Goal: Task Accomplishment & Management: Use online tool/utility

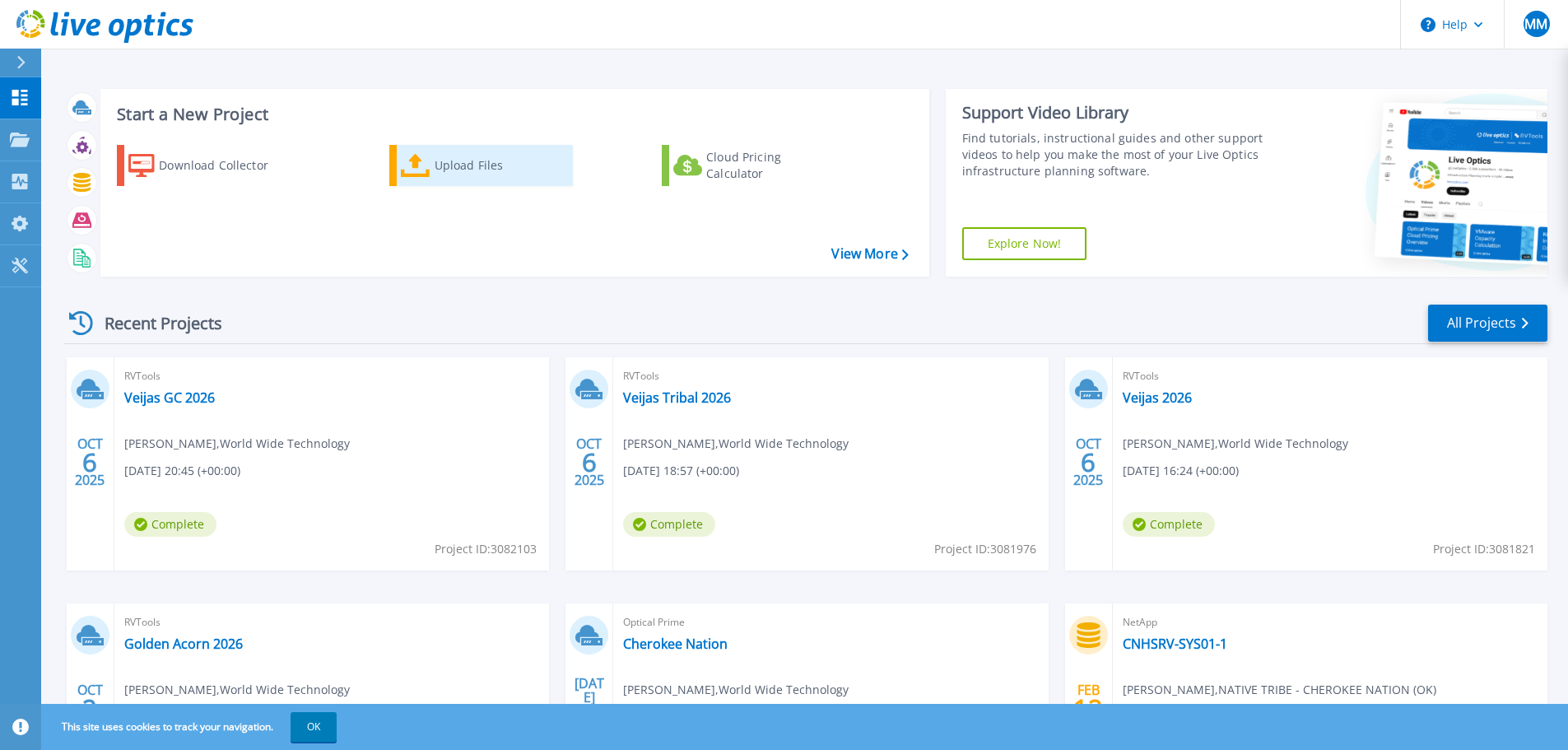
click at [430, 175] on icon at bounding box center [415, 165] width 30 height 24
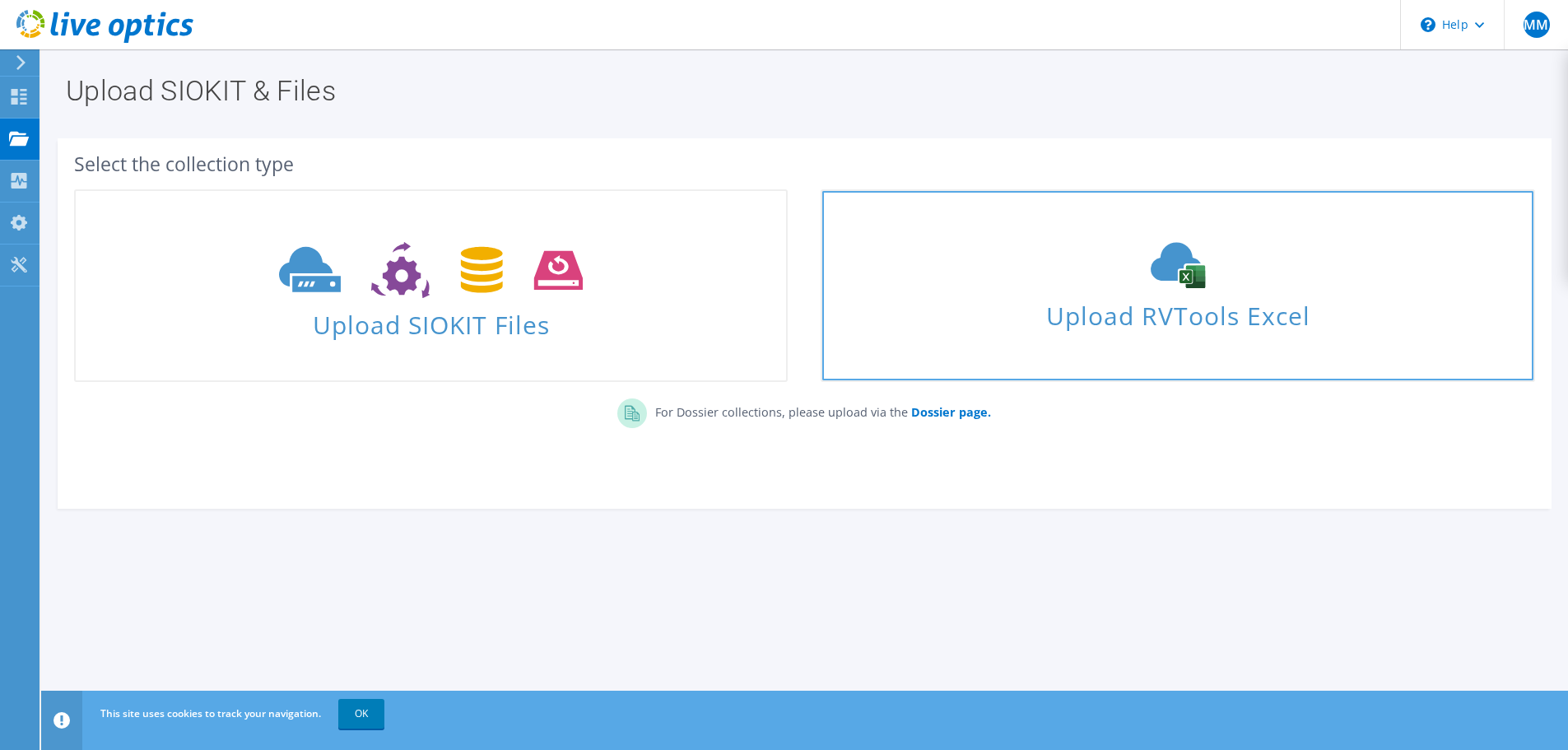
click at [1212, 309] on span "Upload RVTools Excel" at bounding box center [1177, 311] width 710 height 36
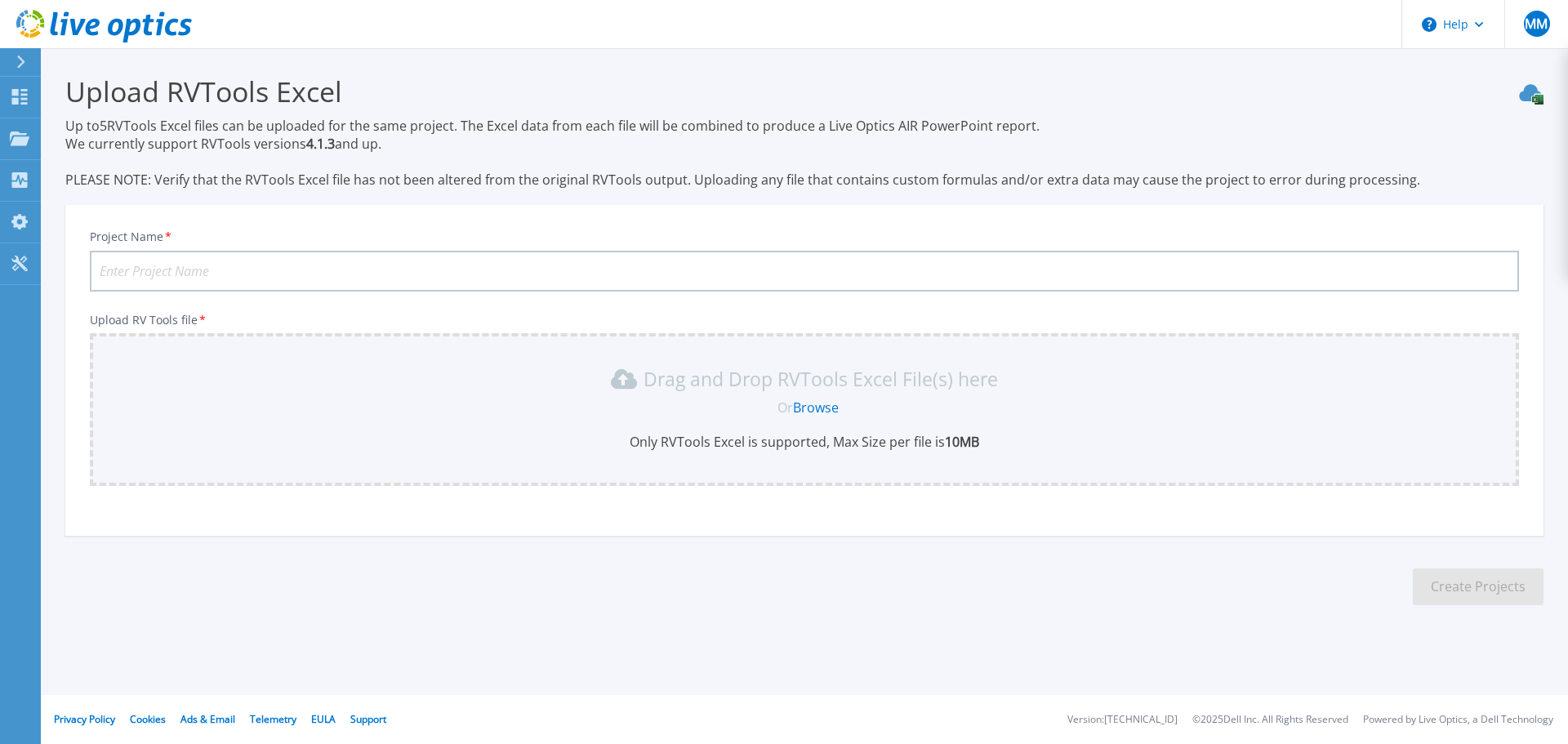
click at [820, 412] on link "Browse" at bounding box center [816, 407] width 46 height 18
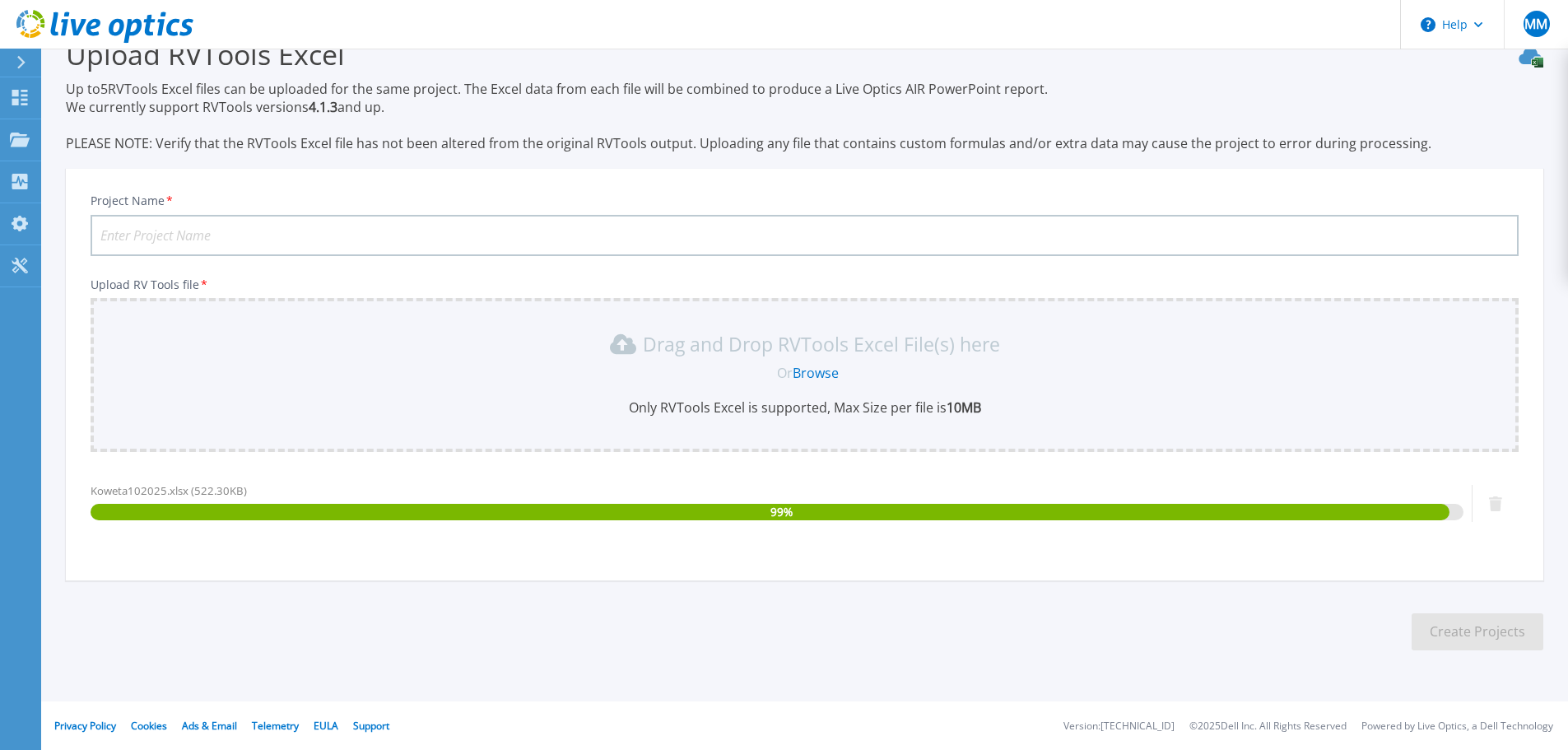
scroll to position [39, 0]
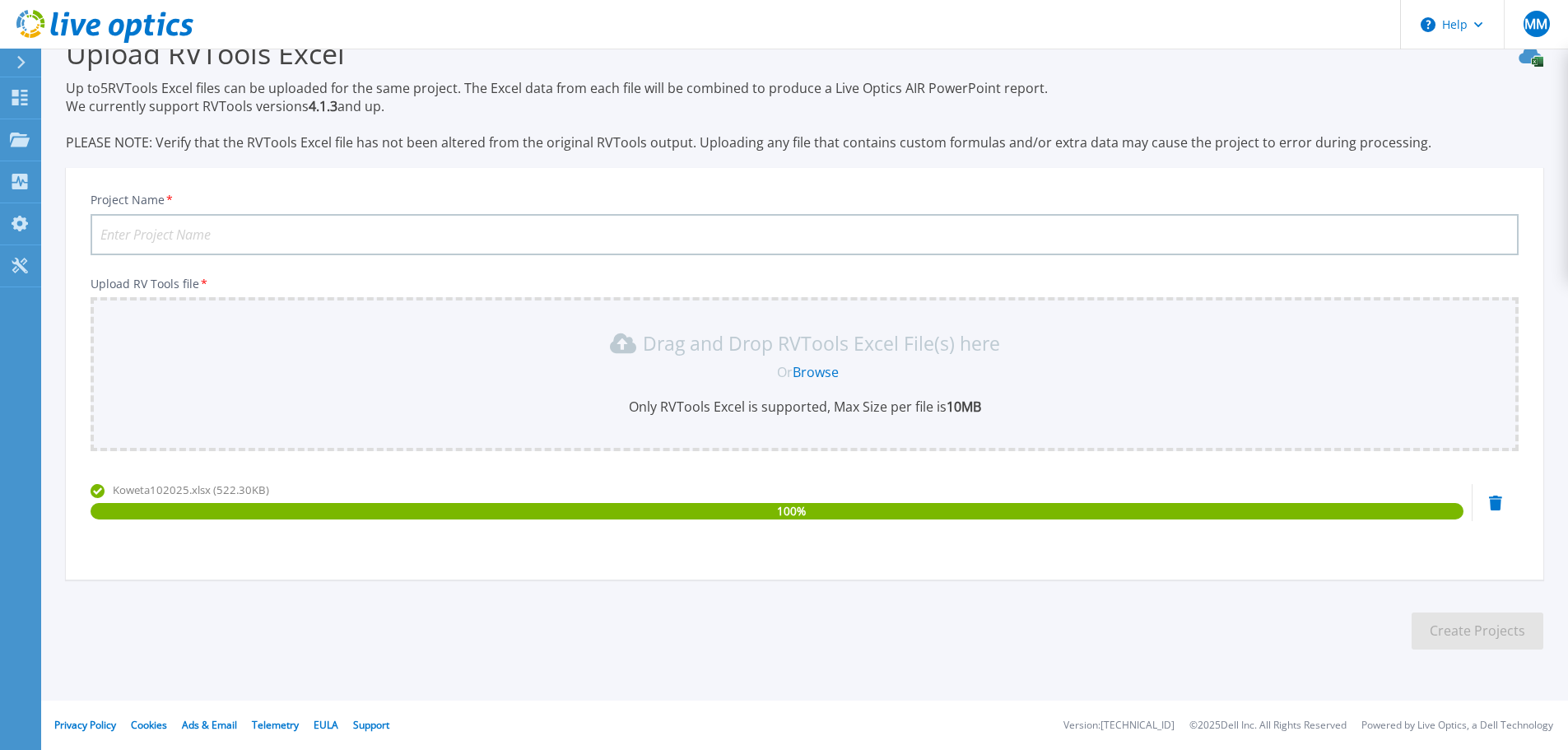
click at [225, 226] on input "Project Name *" at bounding box center [805, 235] width 1429 height 42
type input "Mus Health Koweta Site"
click at [1482, 629] on button "Create Projects" at bounding box center [1478, 631] width 131 height 37
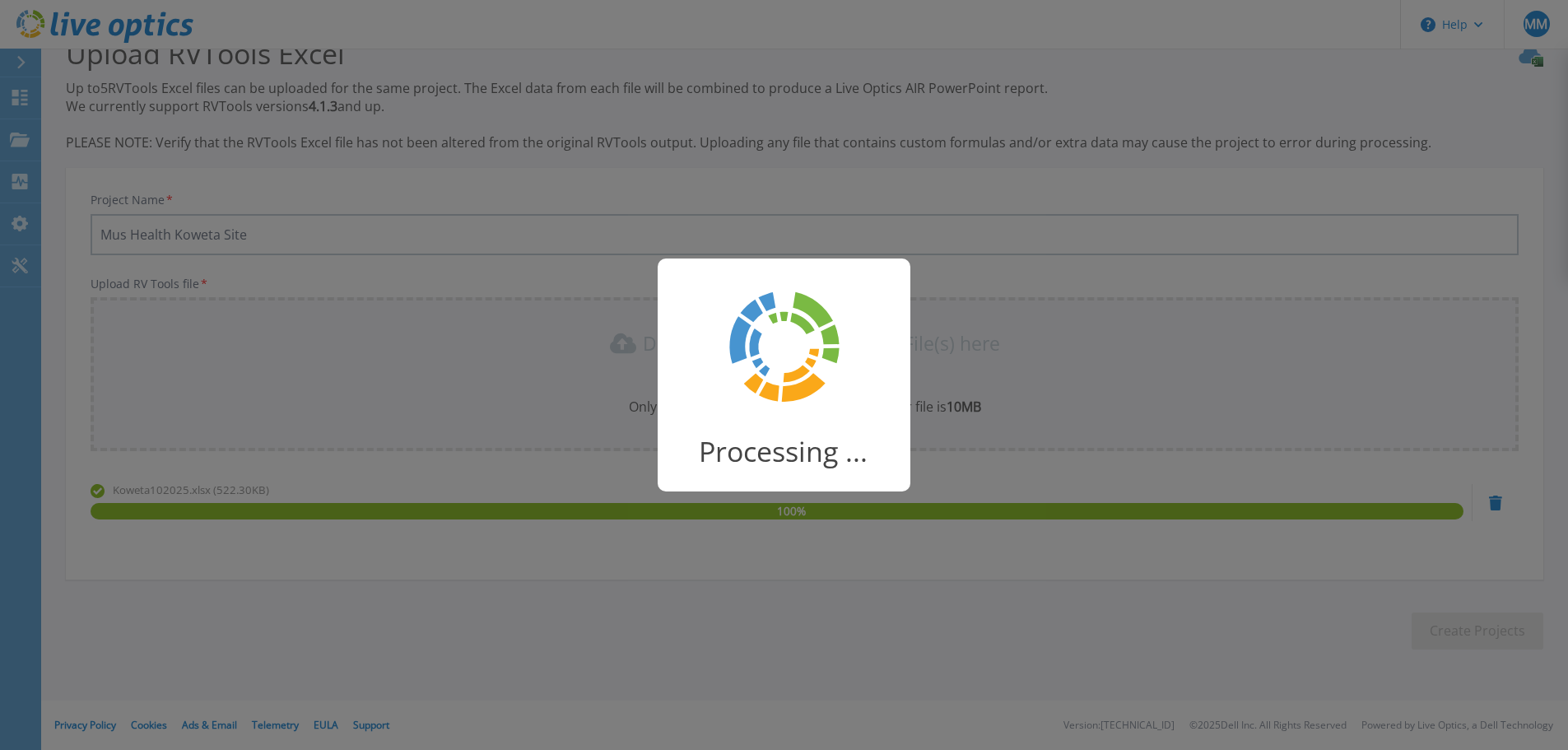
scroll to position [32, 0]
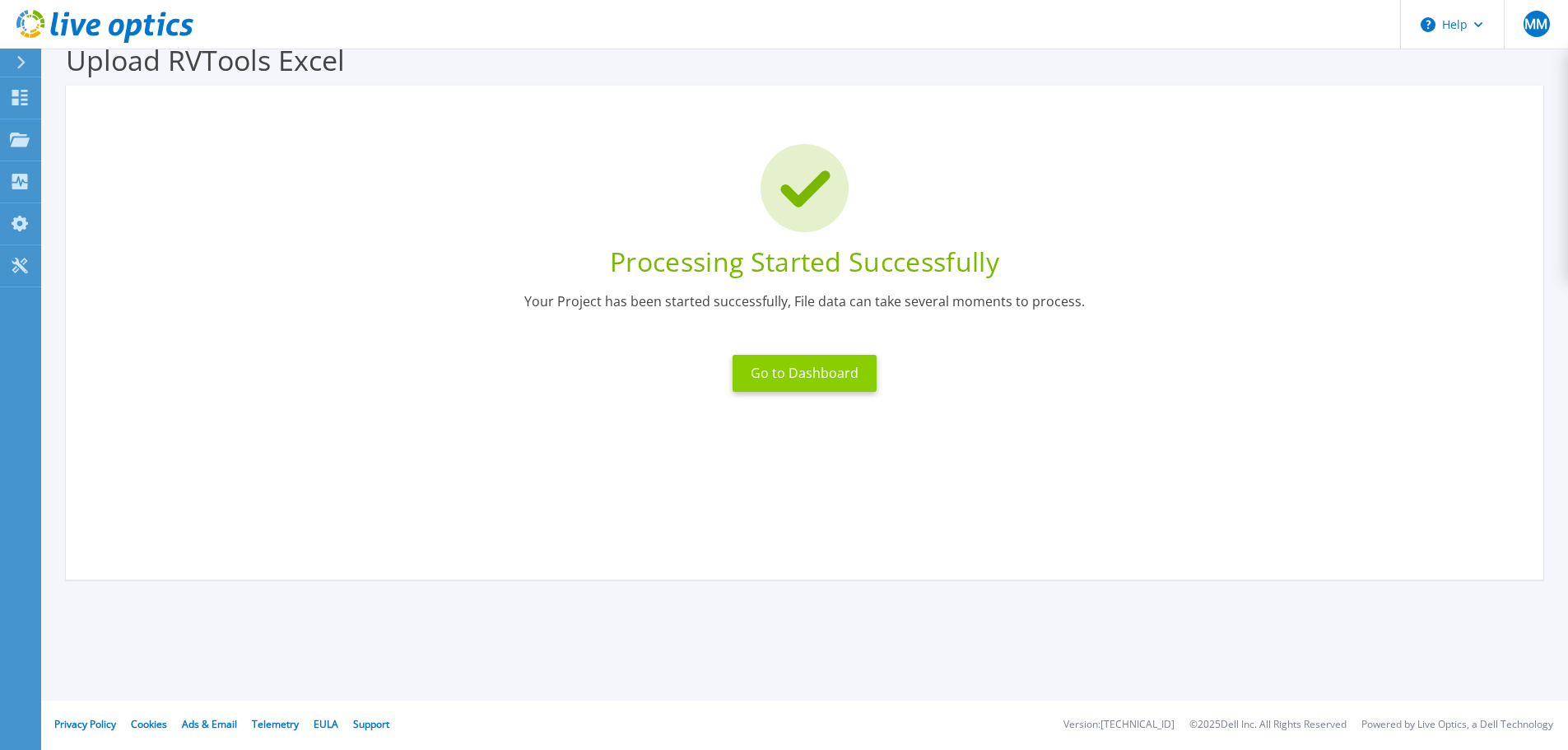
click at [804, 365] on button "Go to Dashboard" at bounding box center [804, 373] width 144 height 37
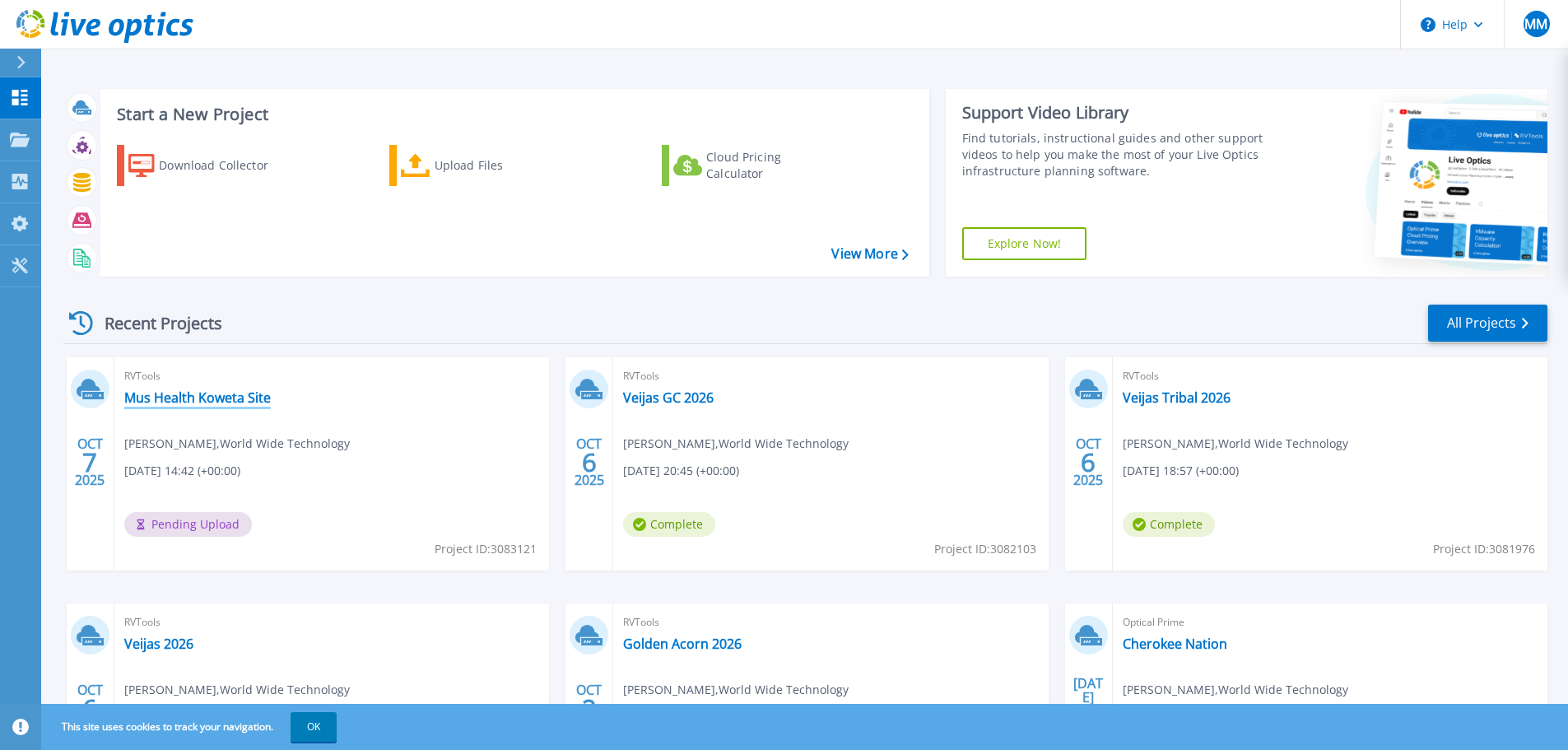
click at [192, 394] on link "Mus Health Koweta Site" at bounding box center [198, 397] width 147 height 16
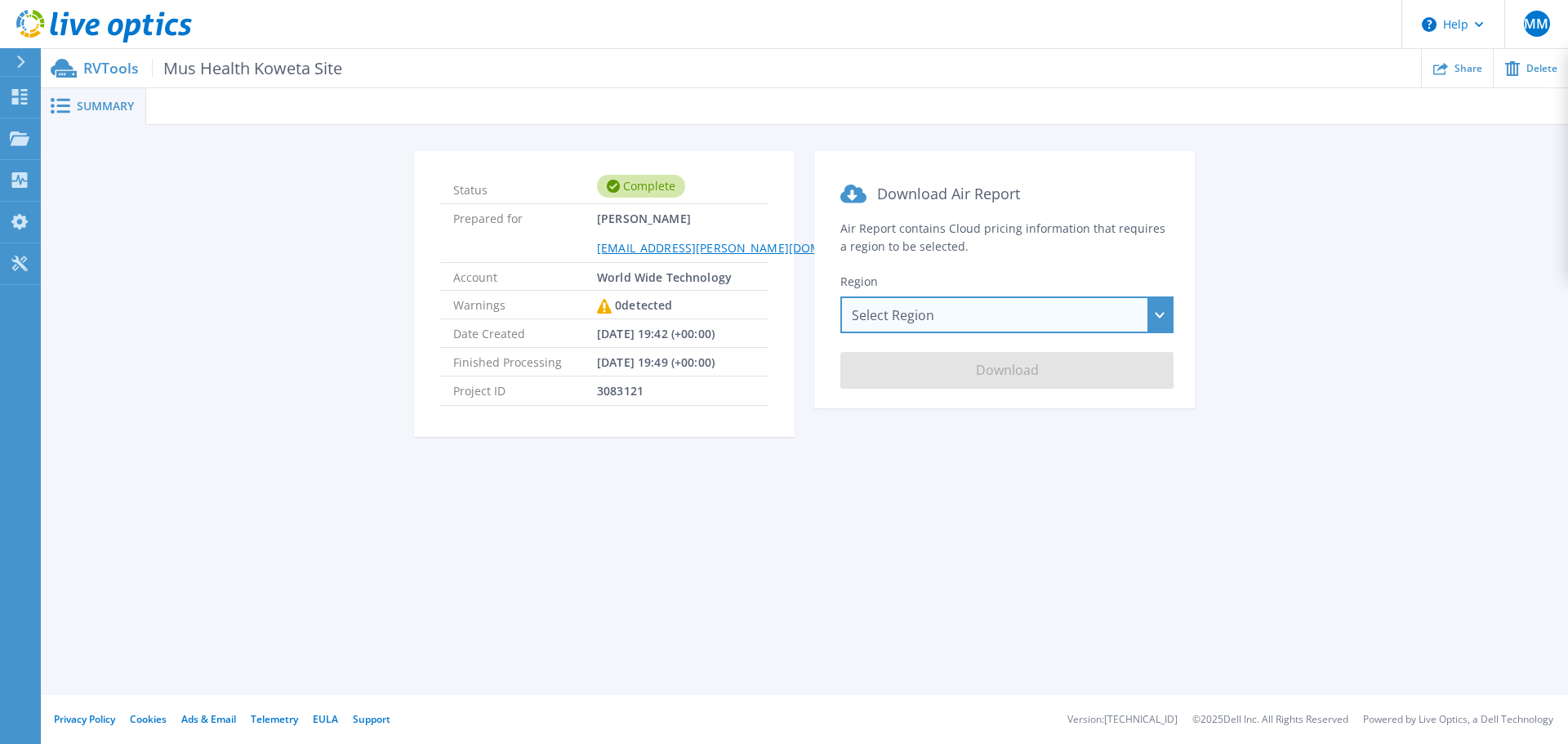
click at [900, 329] on div "Select Region Asia Pacific (Hong Kong) Asia Pacific (Mumbai) Asia Pacific (Seou…" at bounding box center [1007, 314] width 334 height 36
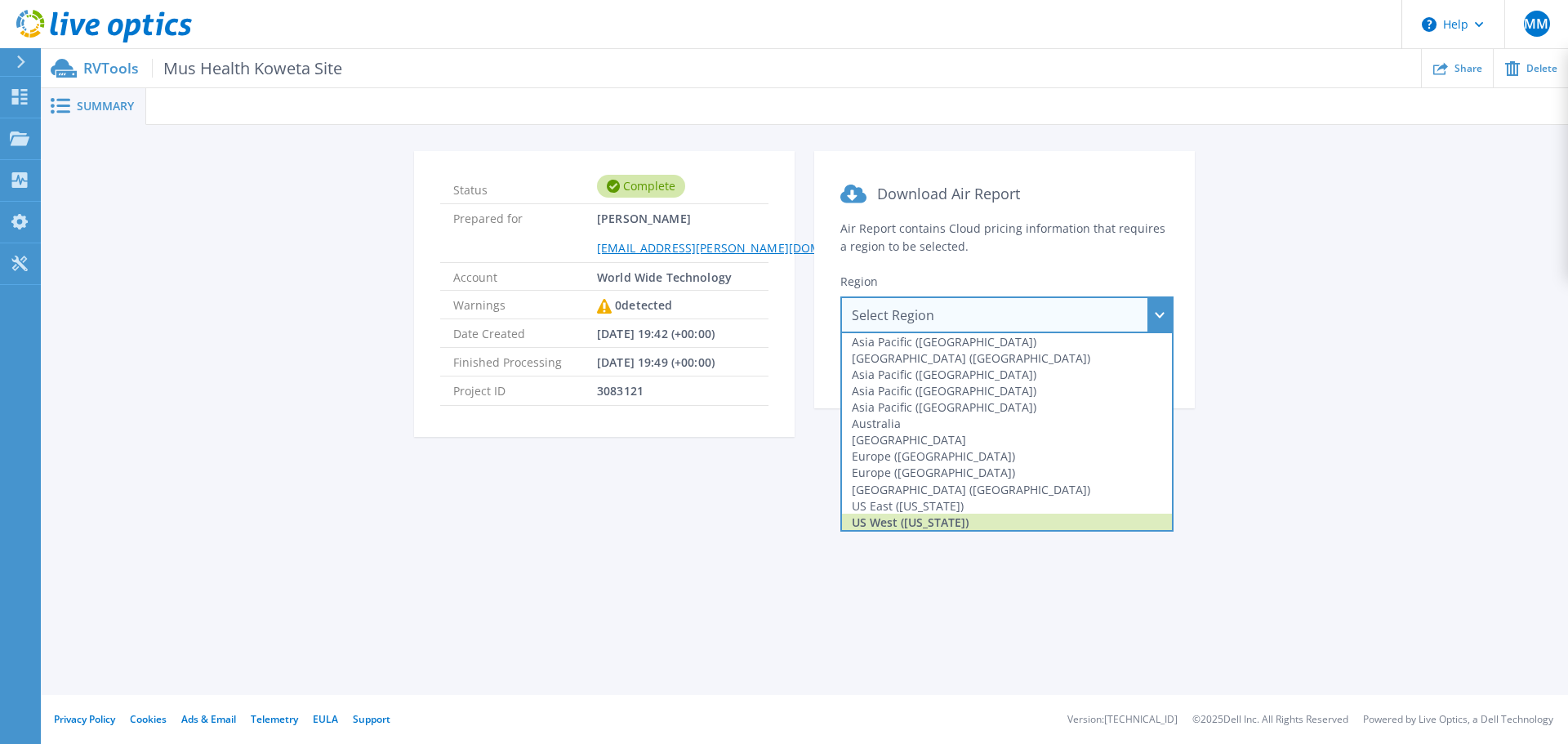
click at [917, 519] on div "US West (California)" at bounding box center [1007, 522] width 330 height 16
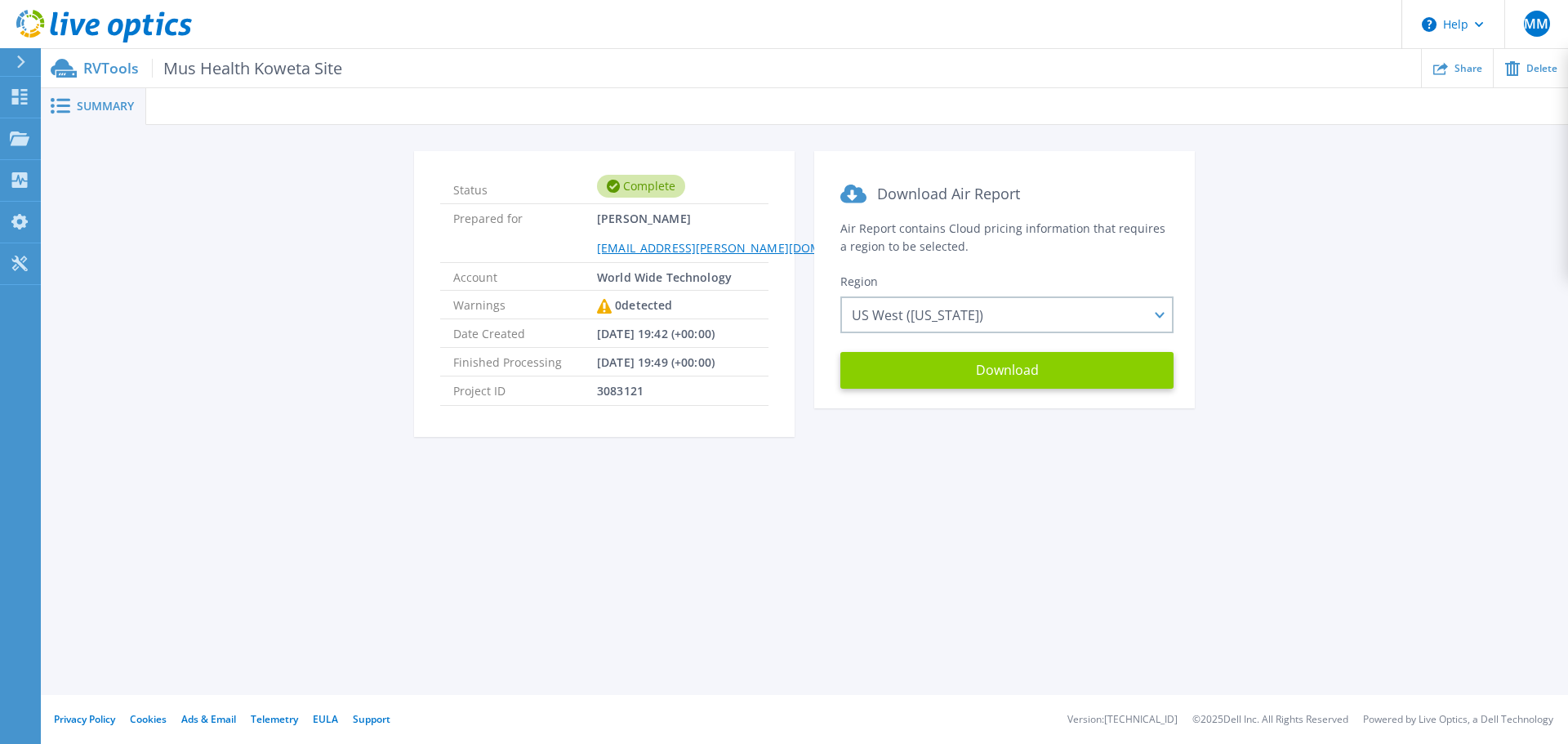
click at [1026, 373] on button "Download" at bounding box center [1007, 370] width 334 height 36
